Goal: Information Seeking & Learning: Learn about a topic

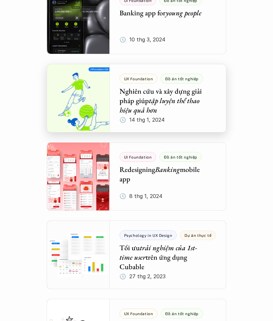
scroll to position [1026, 0]
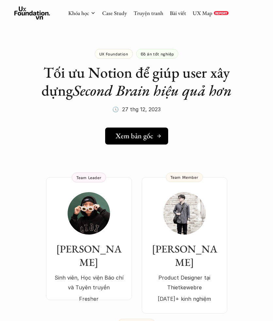
click at [135, 140] on h5 "Xem bản gốc" at bounding box center [135, 136] width 38 height 8
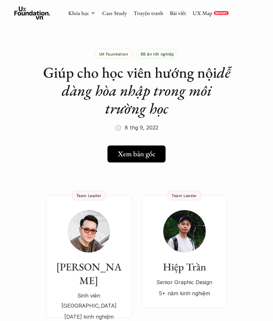
click at [122, 147] on link "Xem bản gốc" at bounding box center [136, 154] width 58 height 17
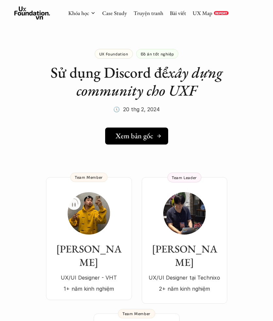
click at [131, 136] on h5 "Xem bản gốc" at bounding box center [135, 136] width 38 height 8
